Goal: Information Seeking & Learning: Learn about a topic

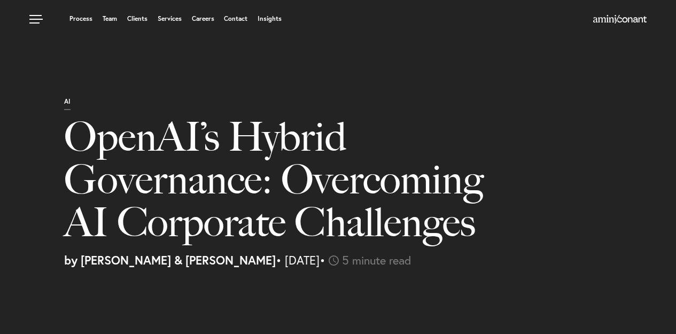
select select "IN"
select select "Austin"
select select "Business and Civil Litigation"
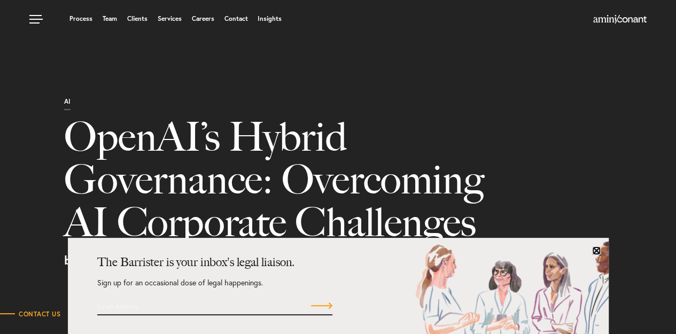
click at [594, 251] on link at bounding box center [596, 250] width 9 height 9
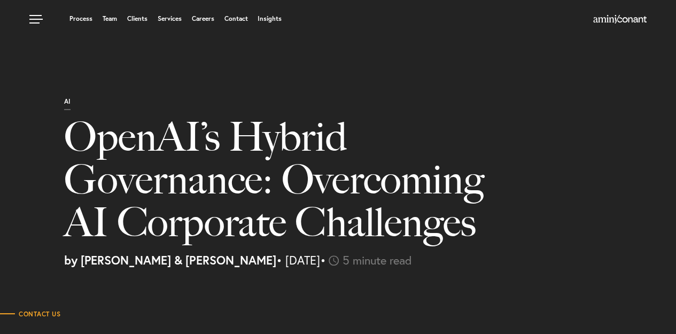
click at [475, 265] on p "by [PERSON_NAME] & [PERSON_NAME] • [DATE] • 5 minute read" at bounding box center [366, 260] width 604 height 12
click at [238, 155] on h1 "OpenAI’s Hybrid Governance: Overcoming AI Corporate Challenges" at bounding box center [275, 184] width 423 height 139
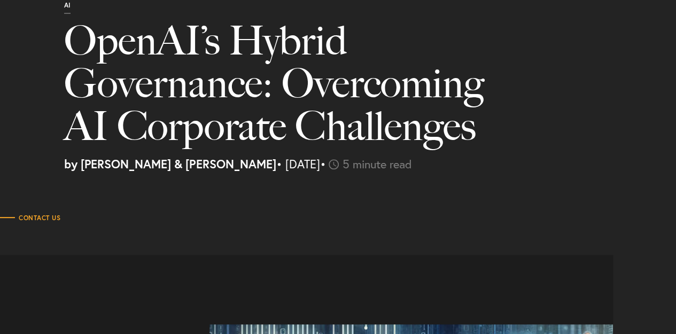
scroll to position [98, 0]
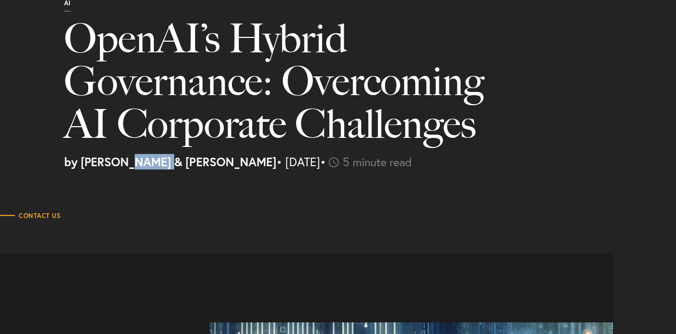
drag, startPoint x: 128, startPoint y: 162, endPoint x: 165, endPoint y: 162, distance: 36.3
click at [165, 162] on strong "by [PERSON_NAME] & [PERSON_NAME]" at bounding box center [170, 161] width 212 height 15
copy strong "[PERSON_NAME]"
